Goal: Task Accomplishment & Management: Use online tool/utility

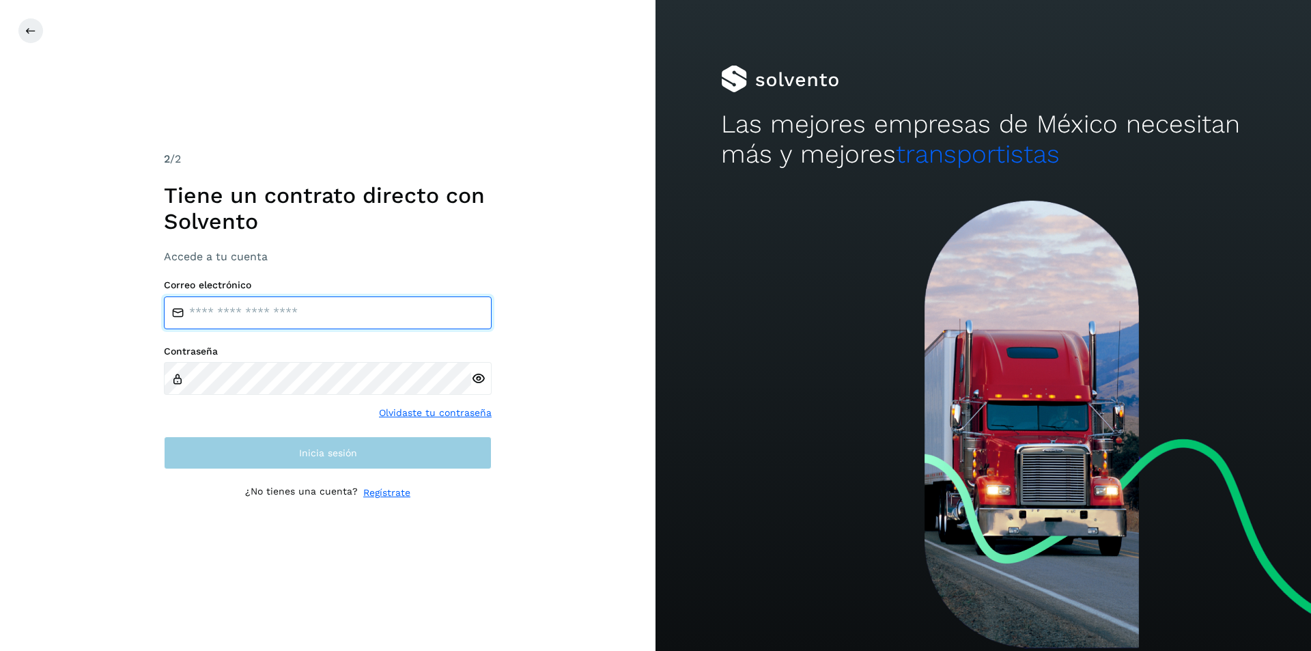
type input "**********"
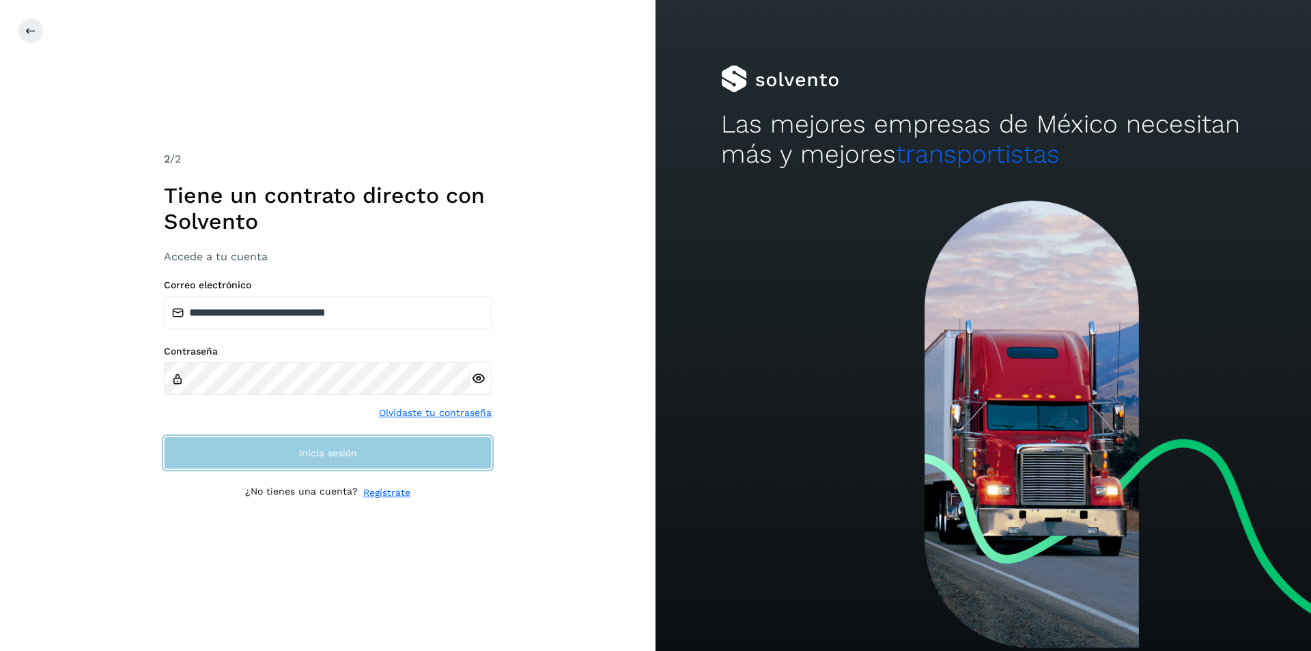
click at [218, 449] on button "Inicia sesión" at bounding box center [328, 452] width 328 height 33
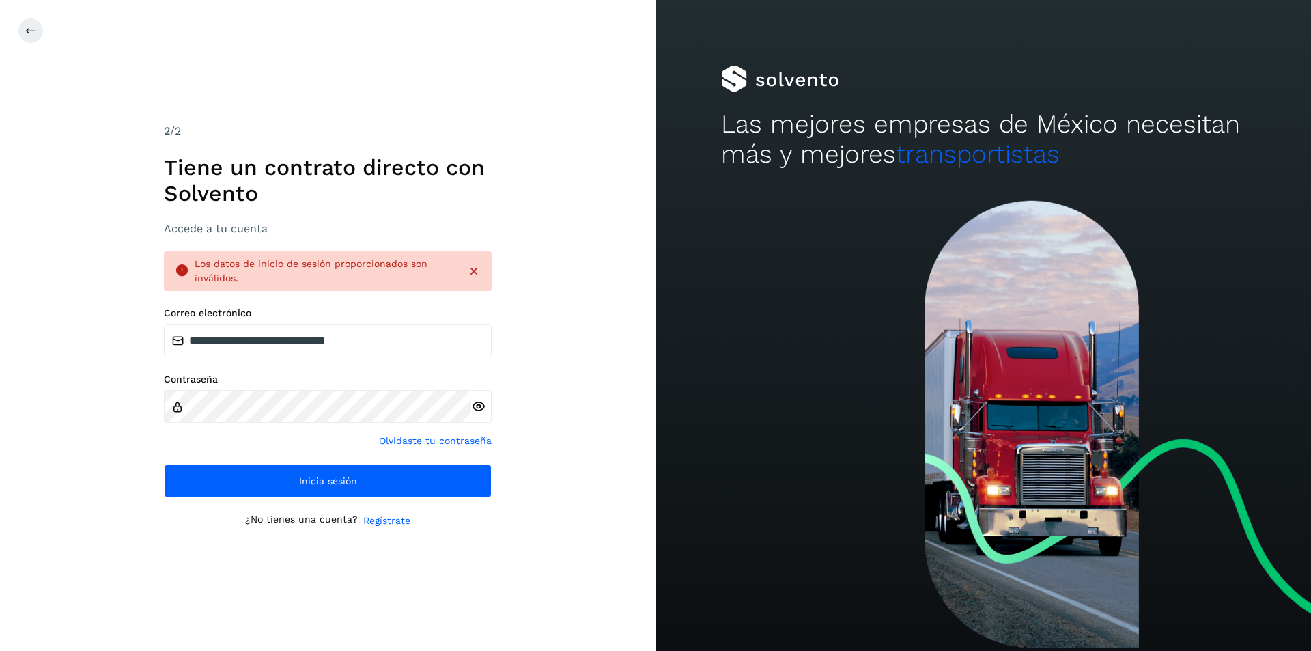
click at [305, 383] on label "Contraseña" at bounding box center [328, 380] width 328 height 12
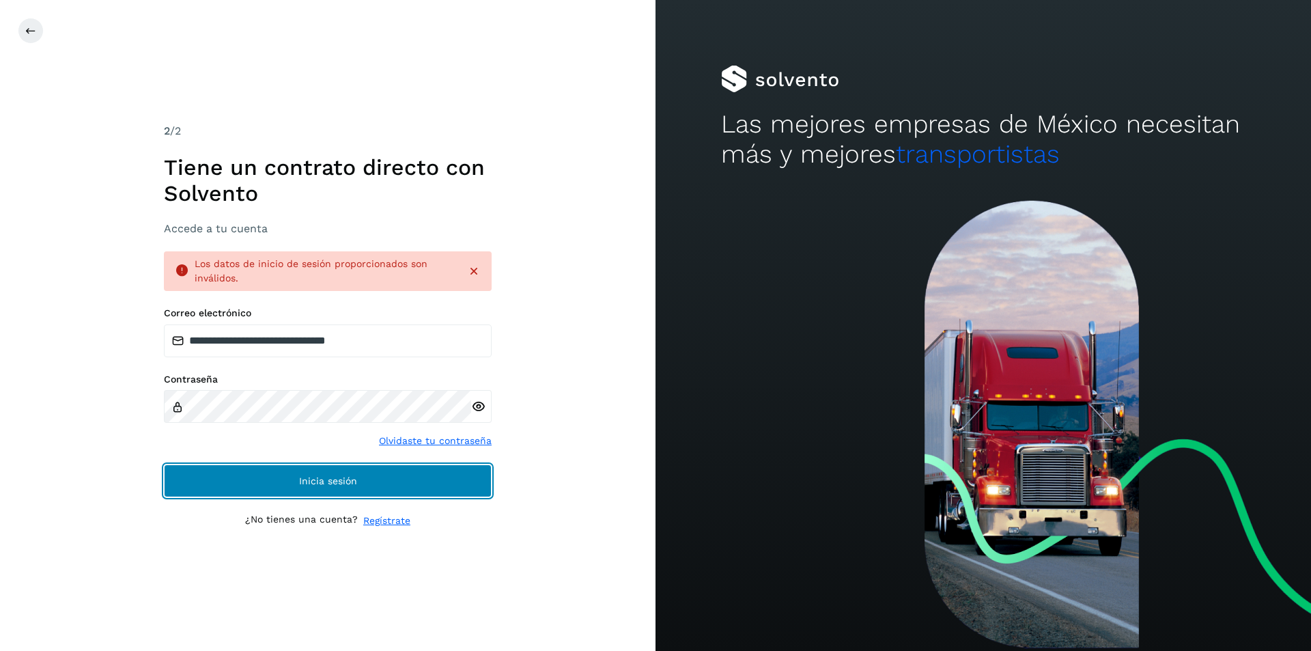
click at [202, 486] on button "Inicia sesión" at bounding box center [328, 480] width 328 height 33
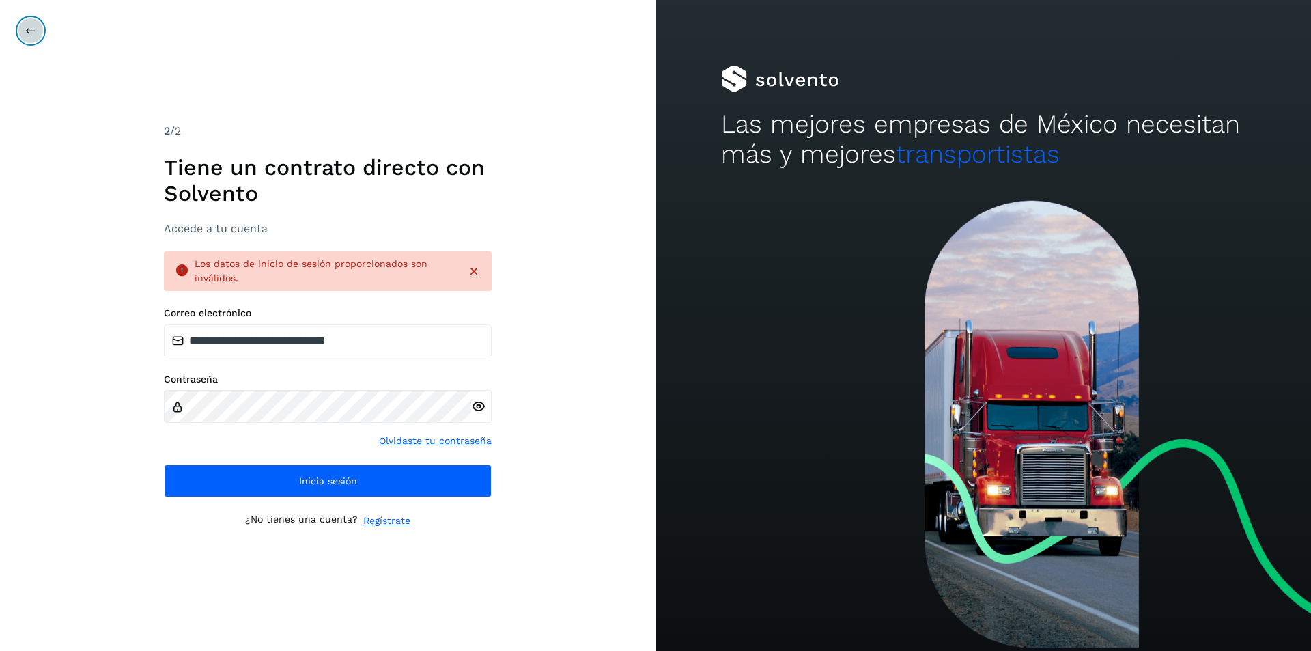
click at [29, 34] on icon at bounding box center [30, 30] width 11 height 11
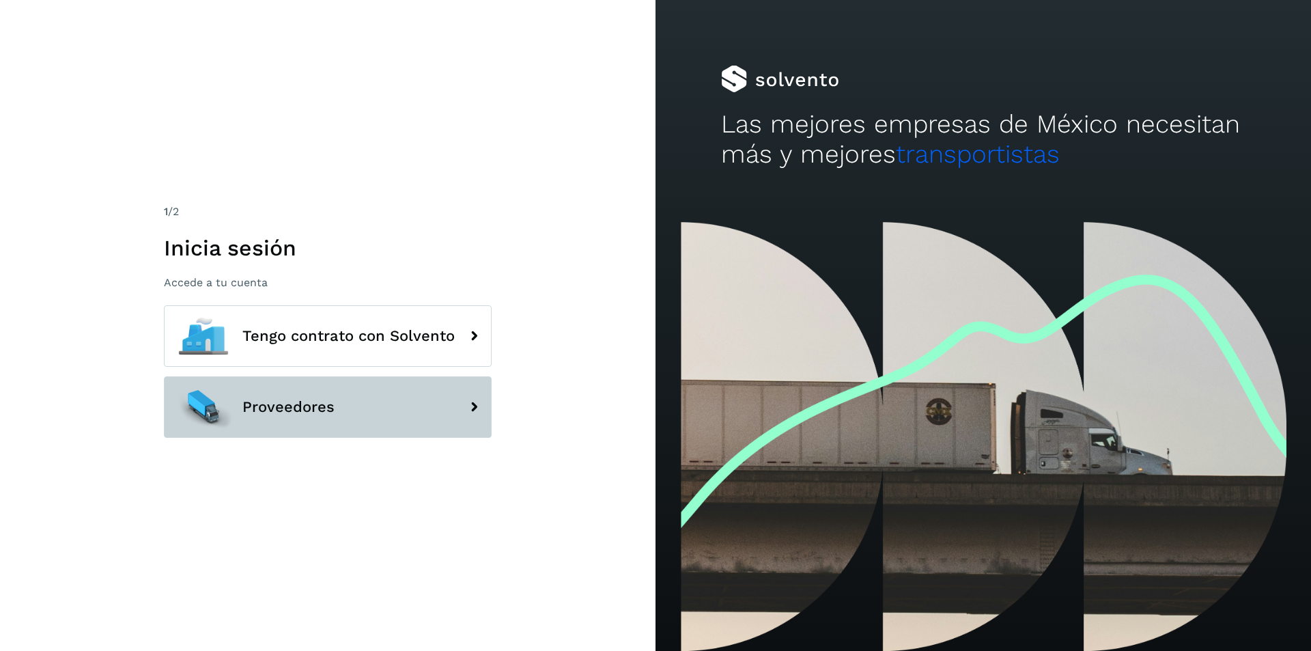
click at [317, 404] on span "Proveedores" at bounding box center [288, 407] width 92 height 16
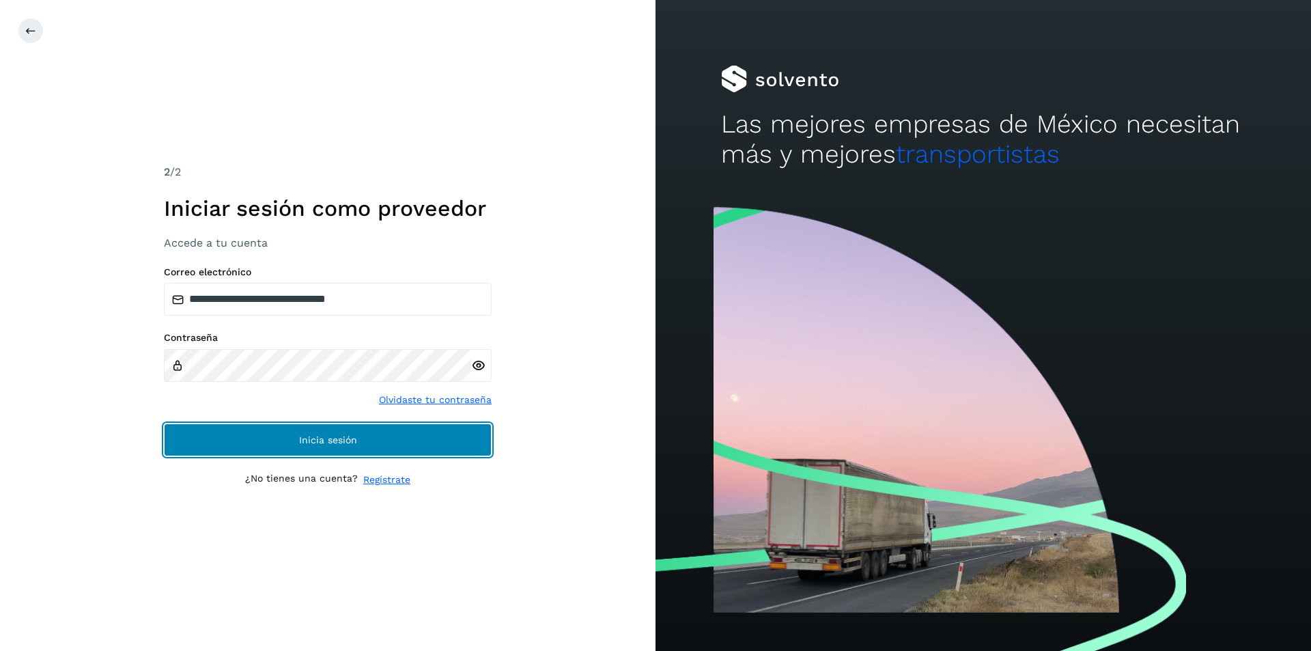
click at [296, 432] on button "Inicia sesión" at bounding box center [328, 439] width 328 height 33
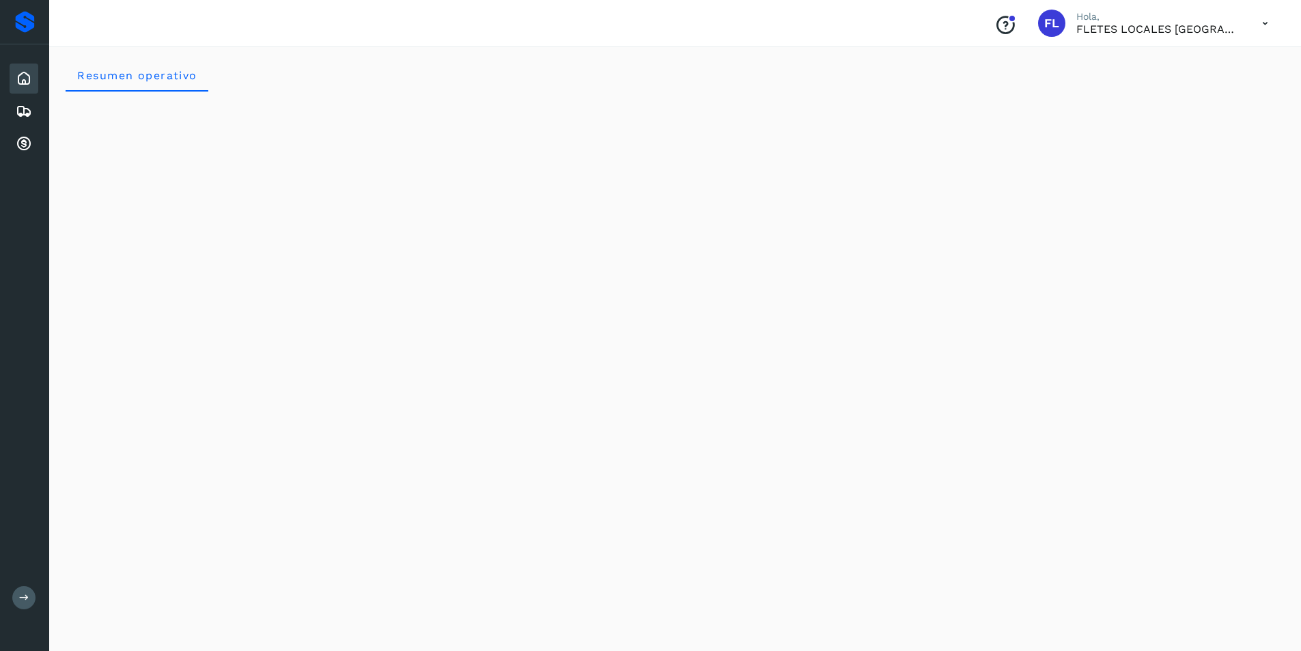
click at [27, 82] on icon at bounding box center [24, 78] width 16 height 16
click at [23, 74] on icon at bounding box center [24, 78] width 16 height 16
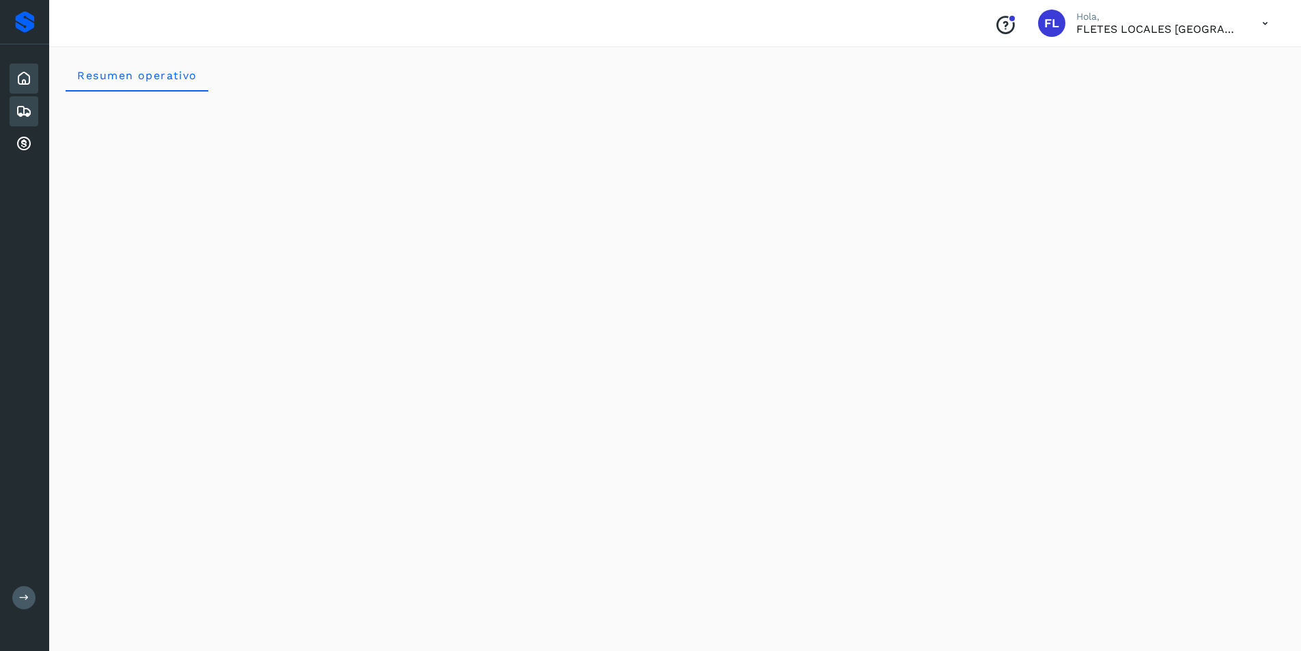
click at [32, 115] on div "Embarques" at bounding box center [24, 111] width 29 height 30
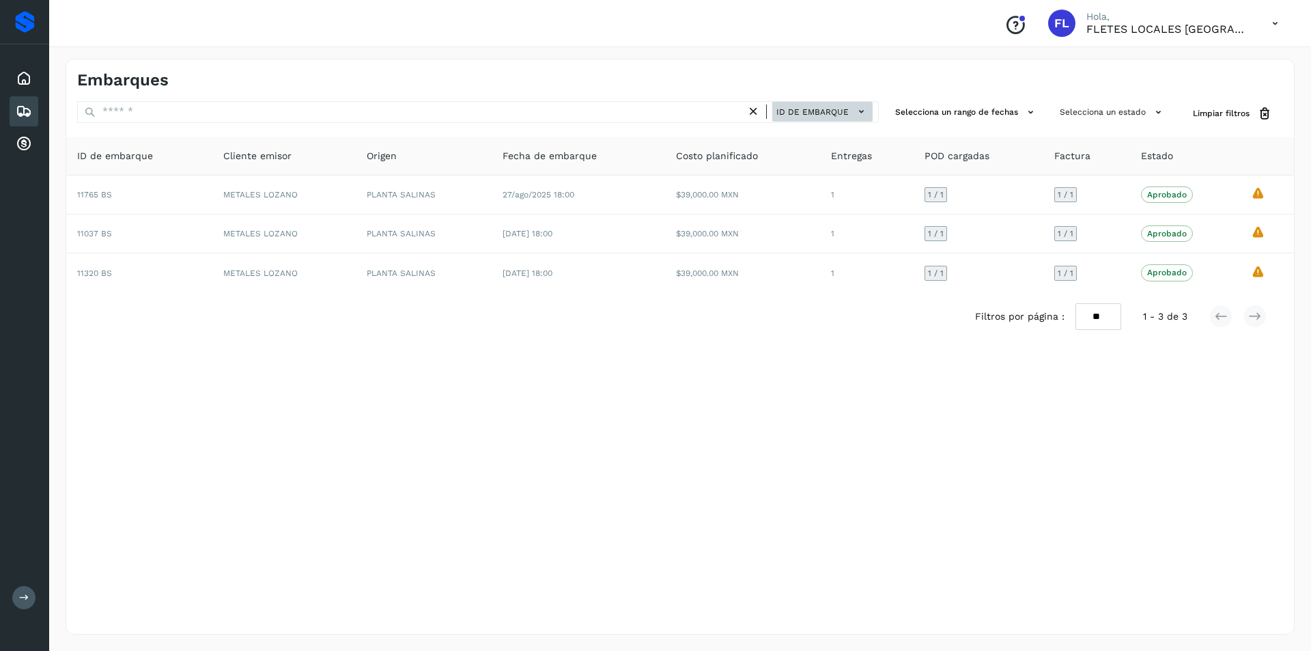
click at [864, 115] on icon at bounding box center [861, 111] width 14 height 14
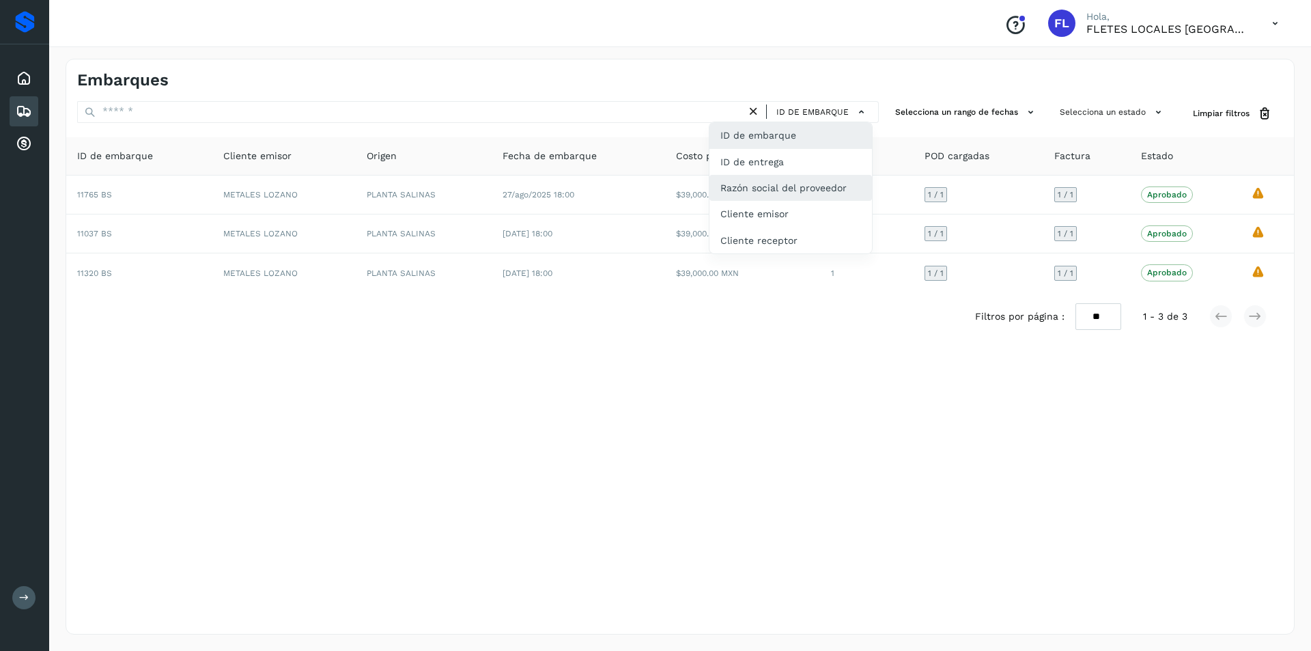
click at [780, 193] on div "Razón social del proveedor" at bounding box center [791, 188] width 163 height 26
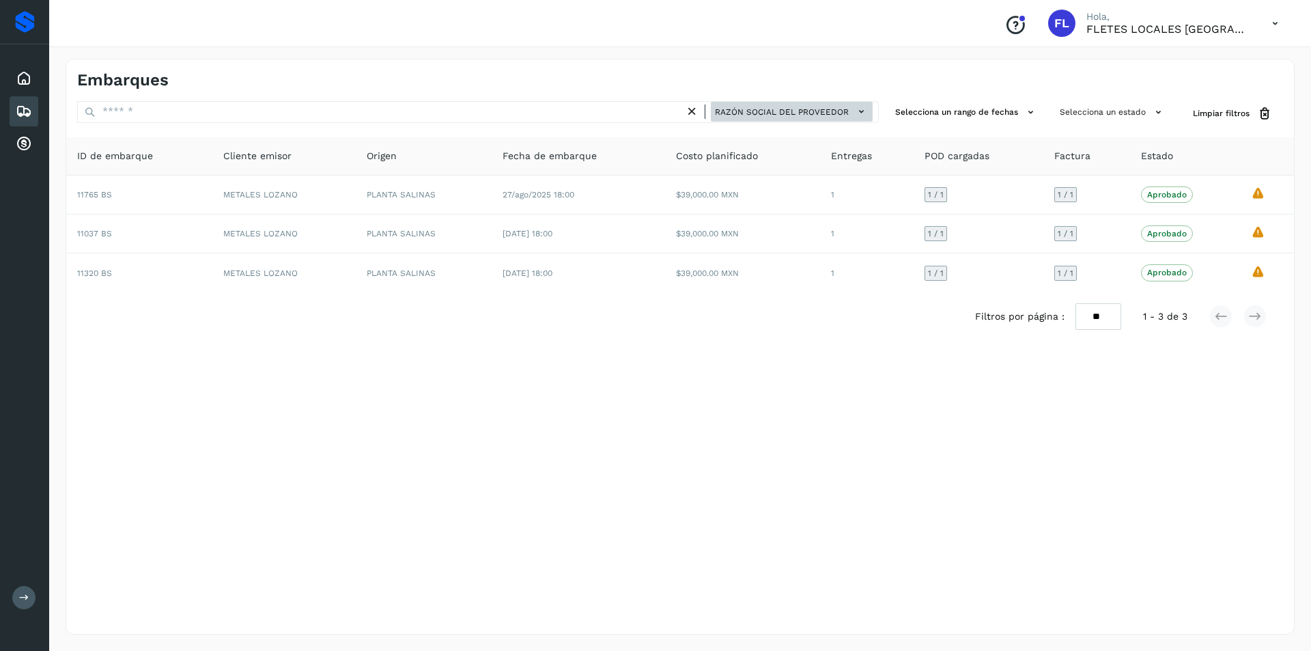
click at [824, 110] on span "Razón social del proveedor" at bounding box center [782, 112] width 134 height 12
click at [824, 110] on div at bounding box center [655, 325] width 1311 height 651
click at [824, 110] on span "Razón social del proveedor" at bounding box center [782, 112] width 134 height 12
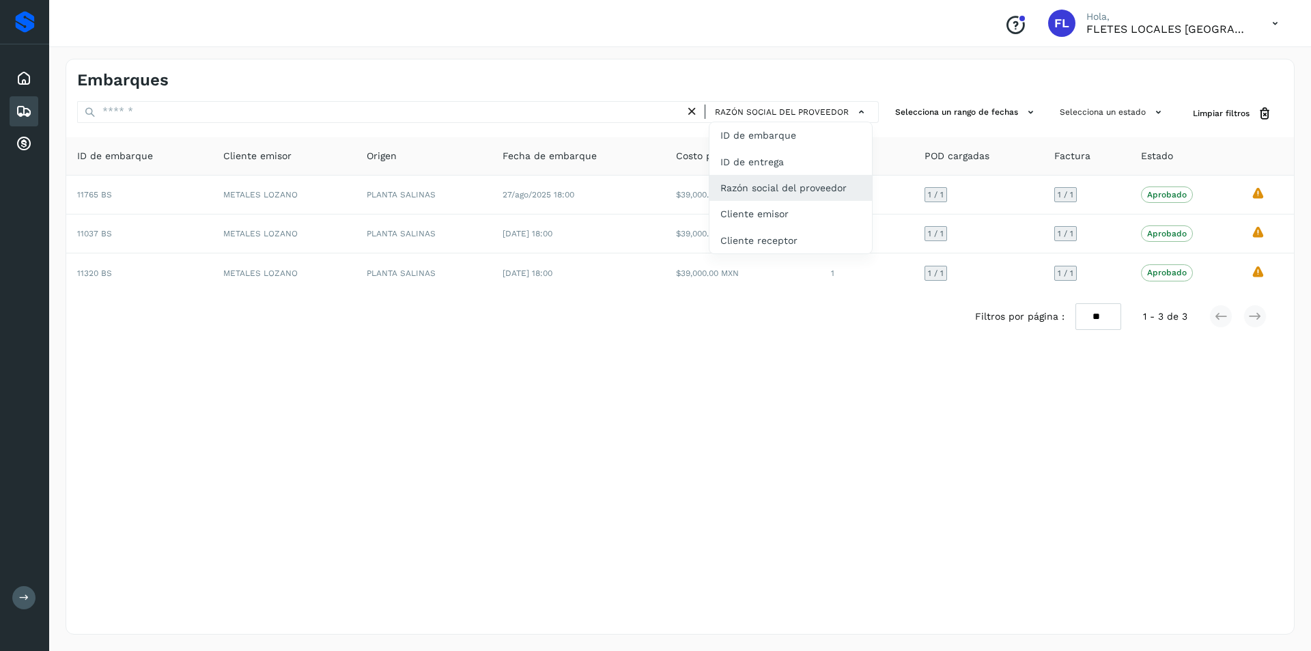
click at [1023, 104] on div at bounding box center [655, 325] width 1311 height 651
click at [1021, 106] on button "Selecciona un rango de fechas" at bounding box center [967, 112] width 154 height 23
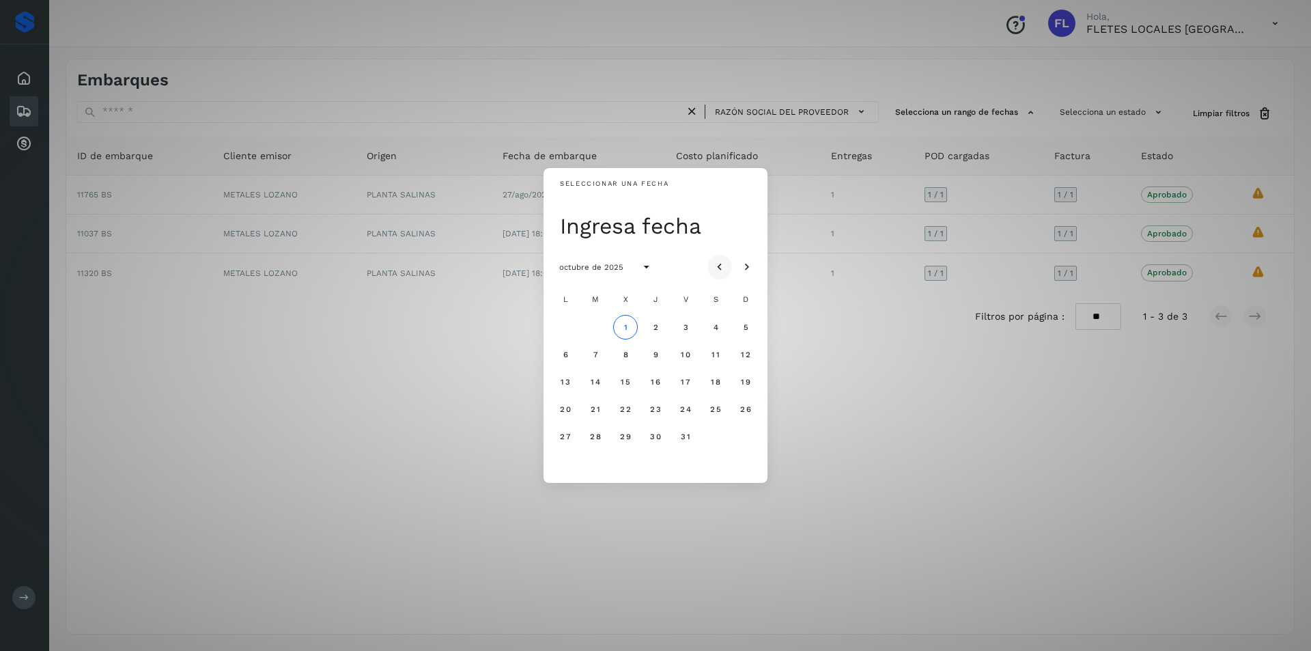
click at [722, 269] on icon "Mes anterior" at bounding box center [720, 267] width 14 height 14
click at [681, 354] on span "12" at bounding box center [685, 355] width 10 height 10
click at [995, 453] on div "Seleccionar una fecha [DATE] [DATE] L M X J V S D 1 2 3 4 5 6 7 8 9 10 11 12 13…" at bounding box center [655, 325] width 1311 height 651
